Goal: Task Accomplishment & Management: Manage account settings

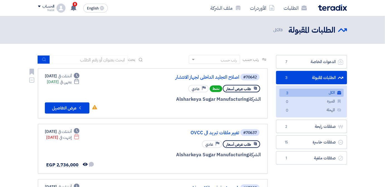
click at [164, 115] on link "#70642 اصلاح التجليد الداخلى لجهاز الانتشار طلب عرض أسعار نشط Priority عادي الش…" at bounding box center [153, 93] width 230 height 50
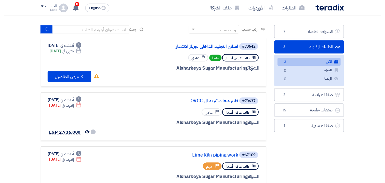
scroll to position [25, 0]
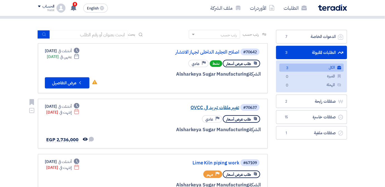
click at [220, 108] on link "تغيير ملفات تبريد ال OVCC" at bounding box center [184, 107] width 112 height 5
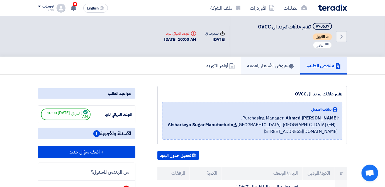
click at [260, 62] on h5 "عروض الأسعار المقدمة" at bounding box center [270, 65] width 47 height 6
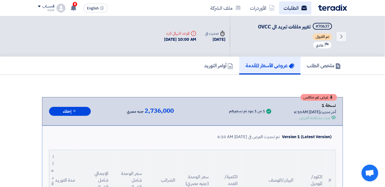
click at [288, 9] on link "الطلبات" at bounding box center [295, 7] width 32 height 13
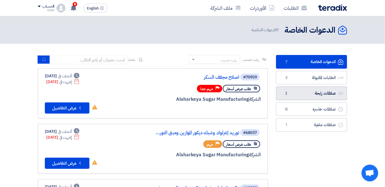
click at [325, 94] on link "صفقات رابحة صفقات رابحة 2" at bounding box center [311, 93] width 71 height 14
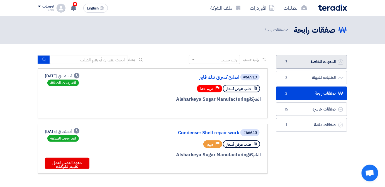
click at [320, 62] on link "الدعوات الخاصة الدعوات الخاصة 7" at bounding box center [311, 62] width 71 height 14
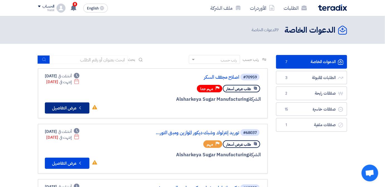
click at [64, 108] on button "Check details عرض التفاصيل" at bounding box center [67, 107] width 45 height 11
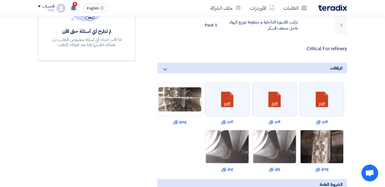
scroll to position [172, 0]
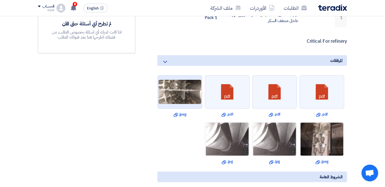
click at [183, 92] on img at bounding box center [180, 91] width 44 height 25
click at [229, 144] on img at bounding box center [227, 139] width 44 height 58
click at [270, 141] on img at bounding box center [275, 139] width 44 height 58
click at [316, 144] on img at bounding box center [322, 138] width 44 height 77
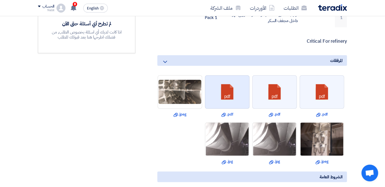
click at [228, 93] on link at bounding box center [227, 92] width 45 height 33
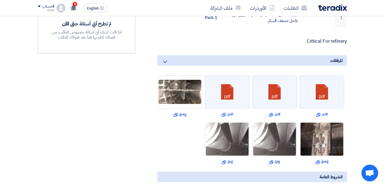
scroll to position [0, 0]
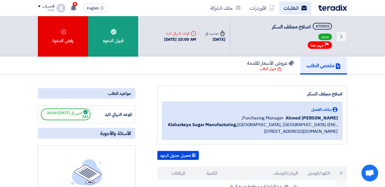
click at [290, 7] on link "الطلبات" at bounding box center [295, 7] width 32 height 13
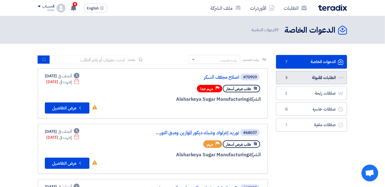
click at [311, 78] on link "الطلبات المقبولة الطلبات المقبولة 3" at bounding box center [311, 78] width 71 height 14
